Goal: Transaction & Acquisition: Purchase product/service

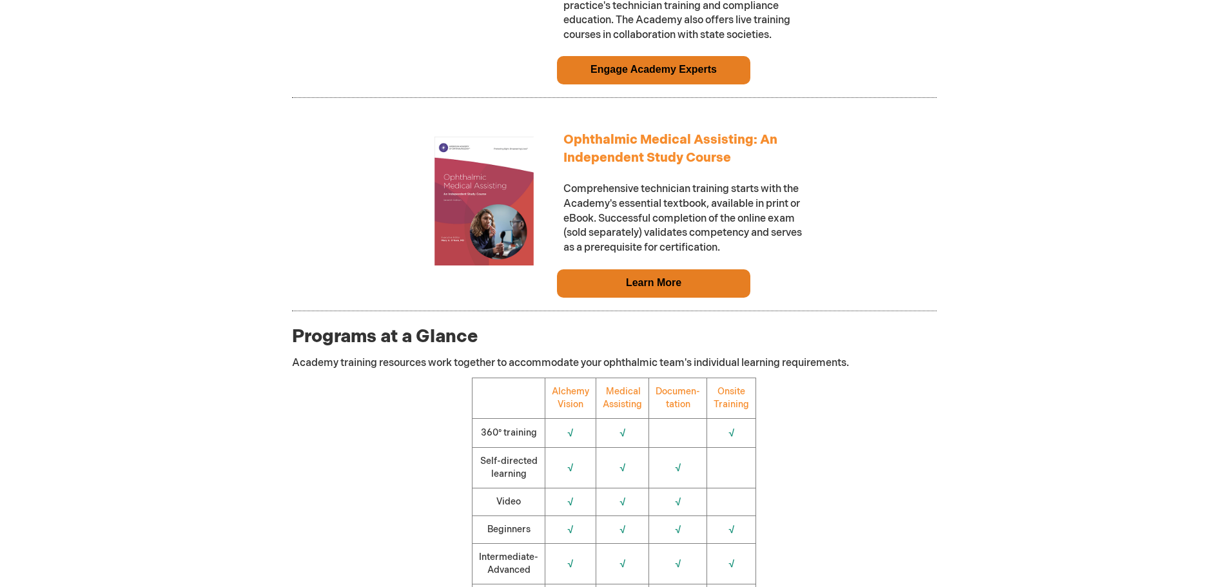
scroll to position [1224, 0]
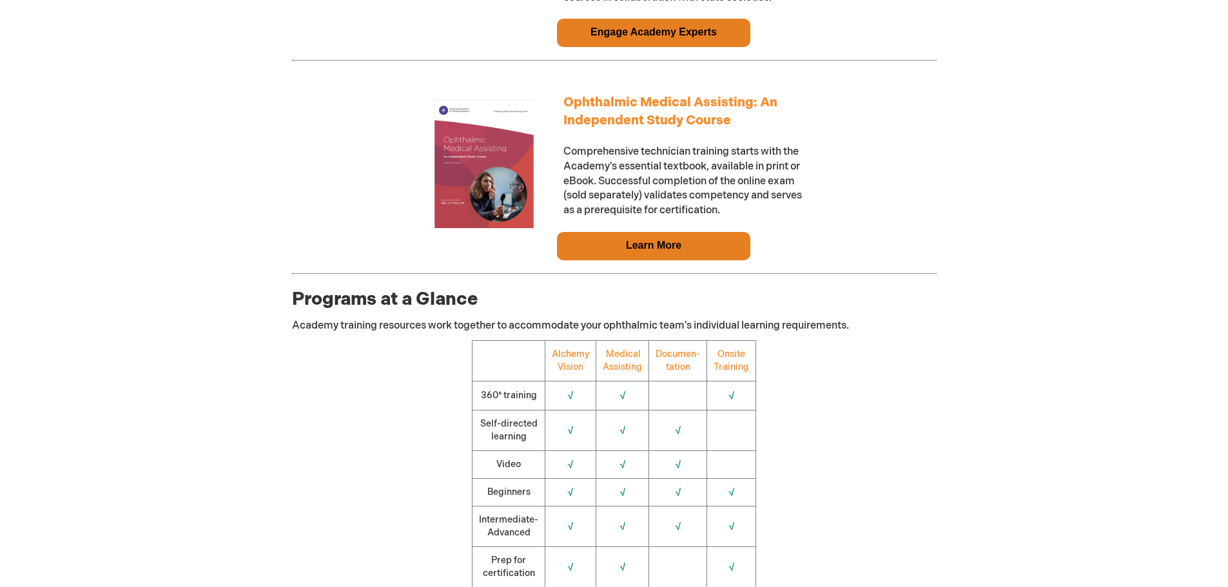
click at [663, 251] on link "Learn More" at bounding box center [653, 245] width 55 height 11
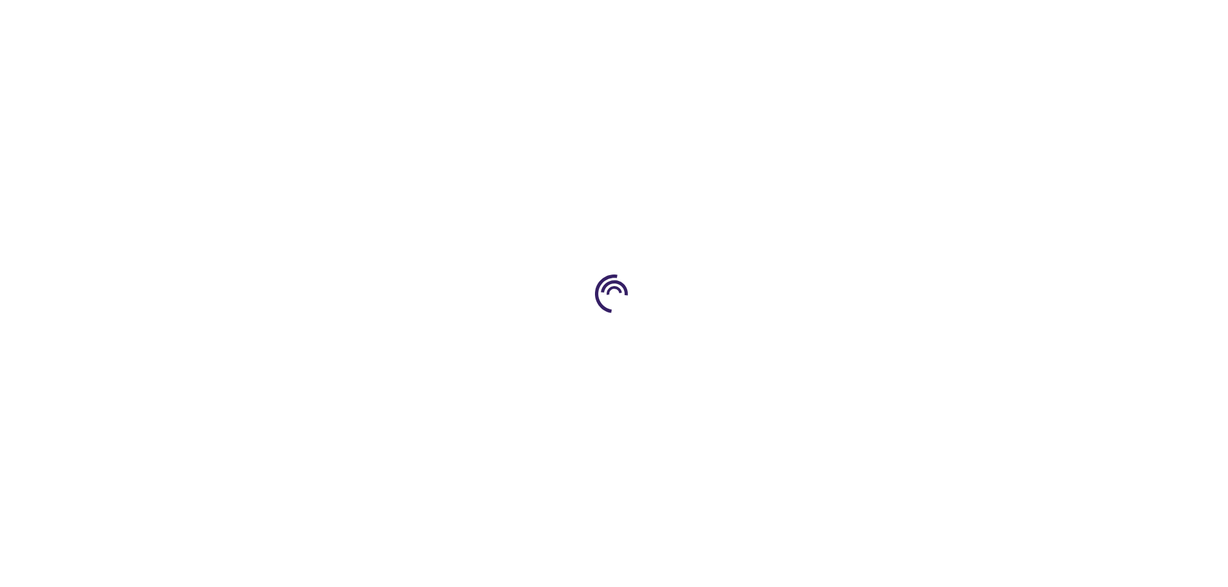
type input "0"
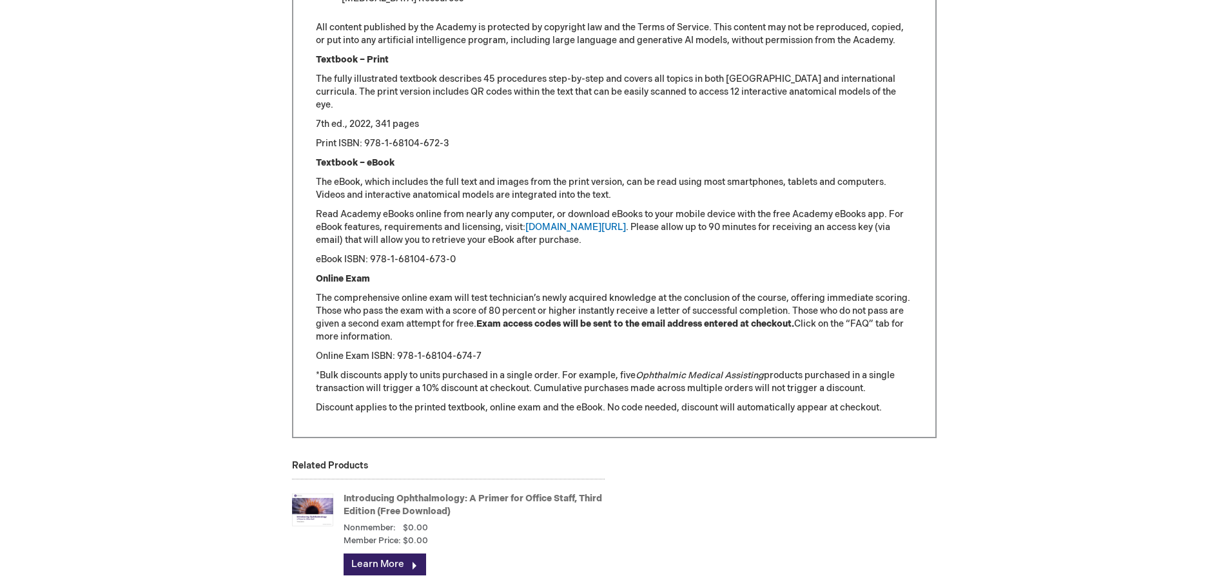
scroll to position [1547, 0]
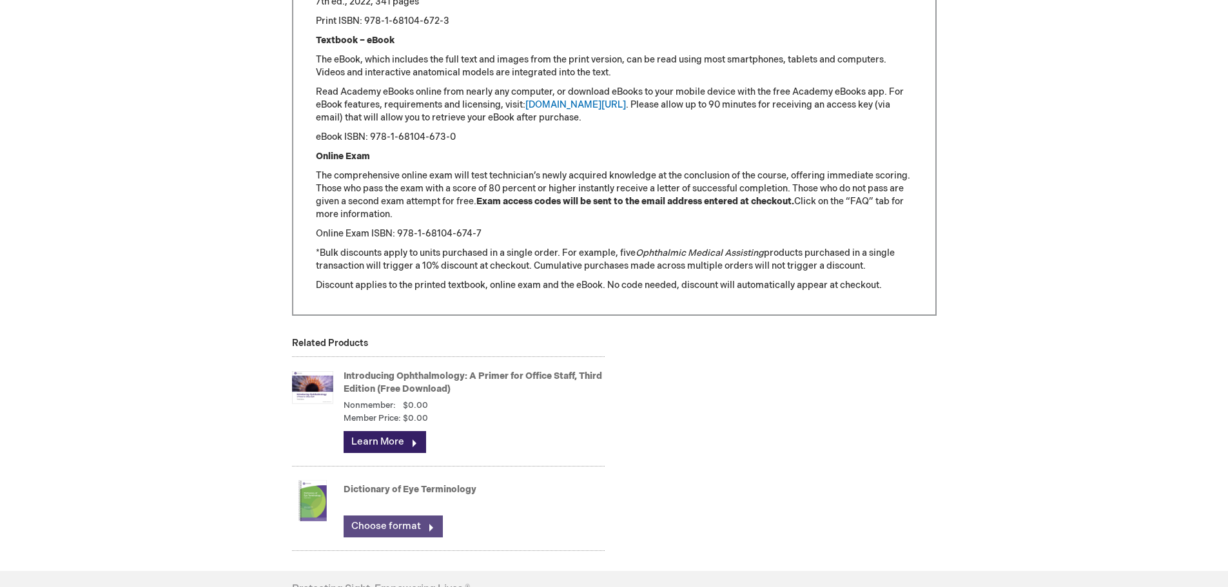
click at [387, 530] on link "Choose format" at bounding box center [392, 527] width 99 height 22
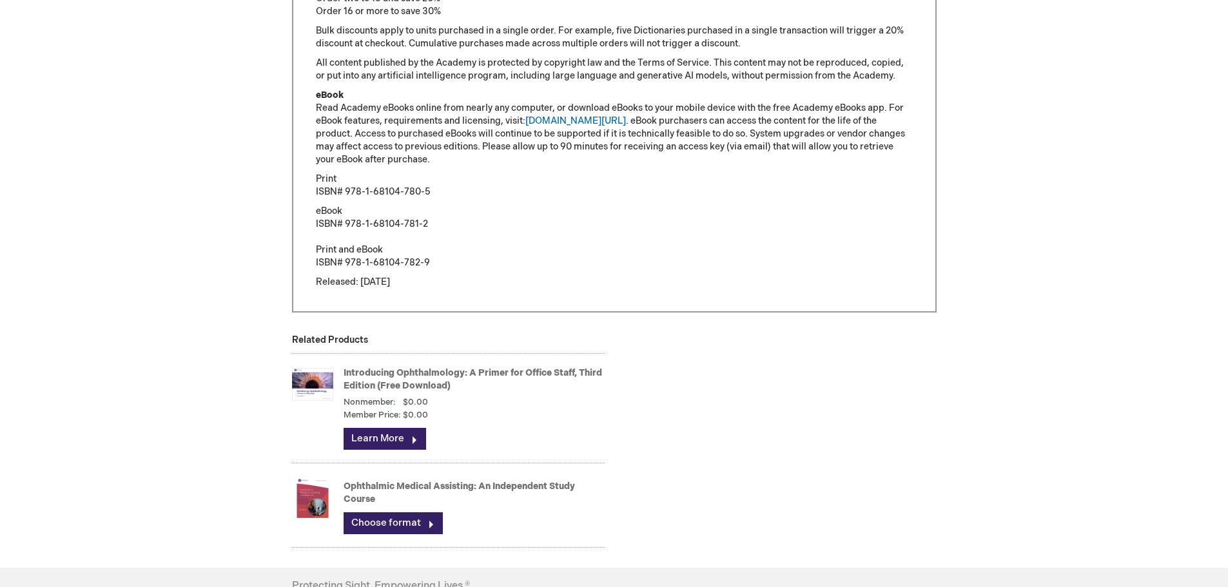
scroll to position [1139, 0]
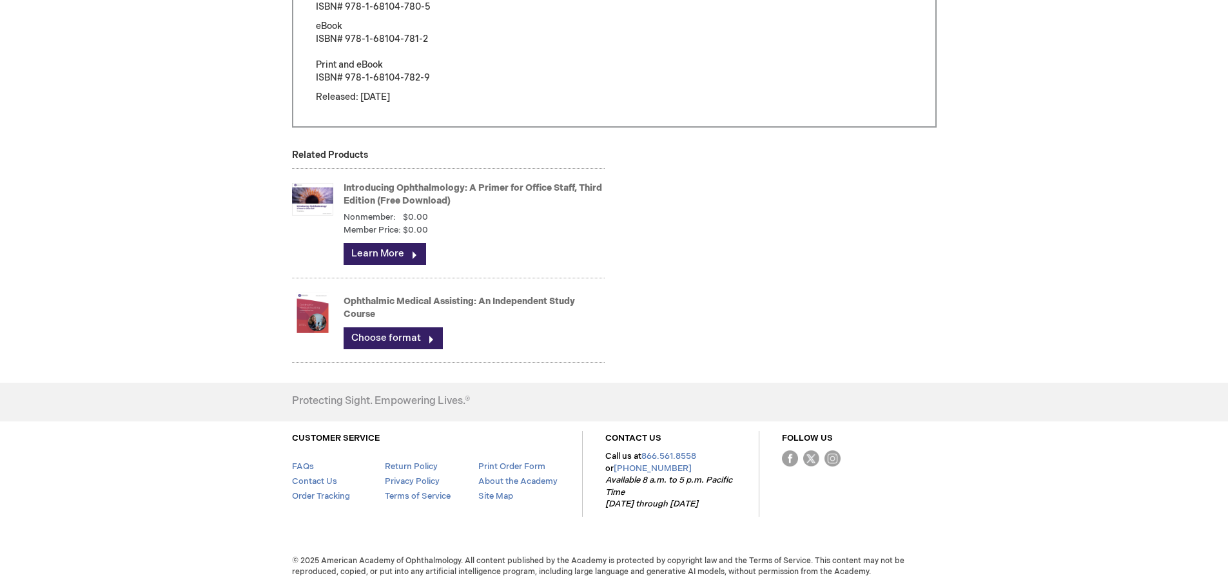
click at [304, 315] on img at bounding box center [312, 313] width 41 height 52
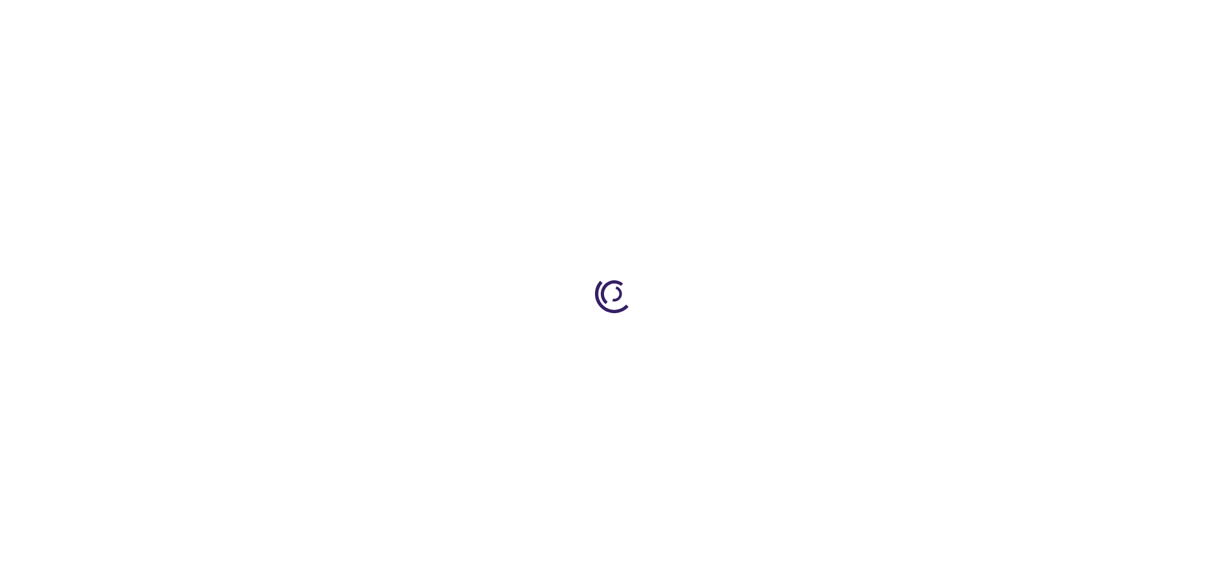
type input "0"
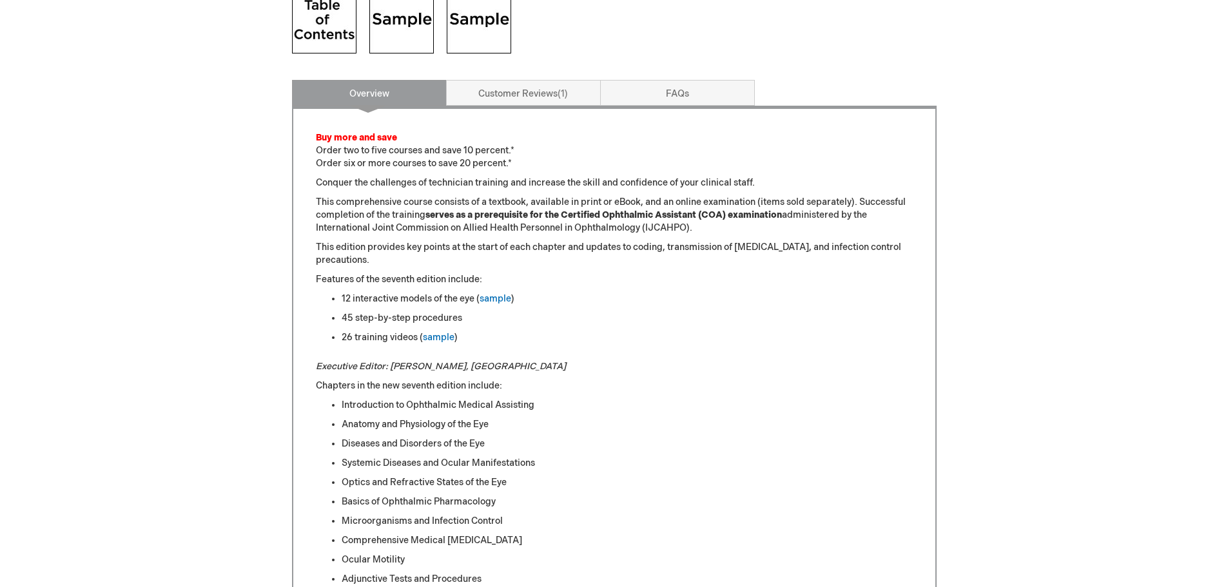
scroll to position [322, 0]
